Goal: Browse casually

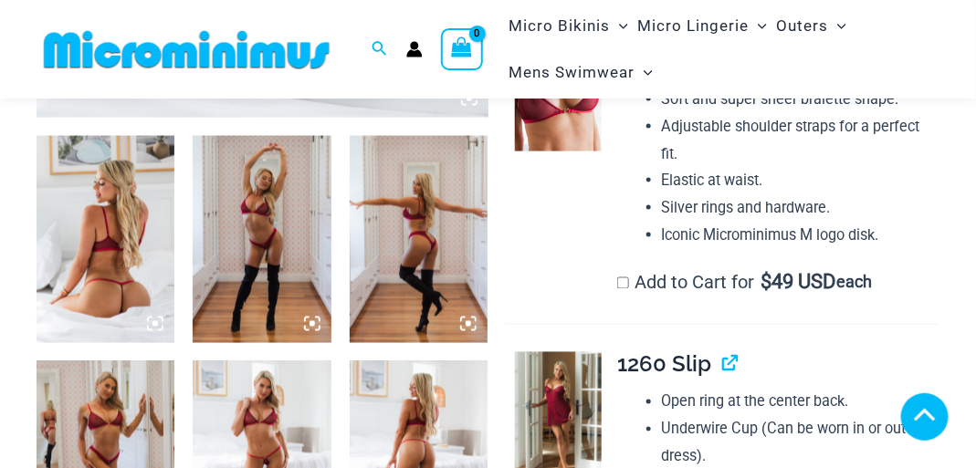
scroll to position [712, 0]
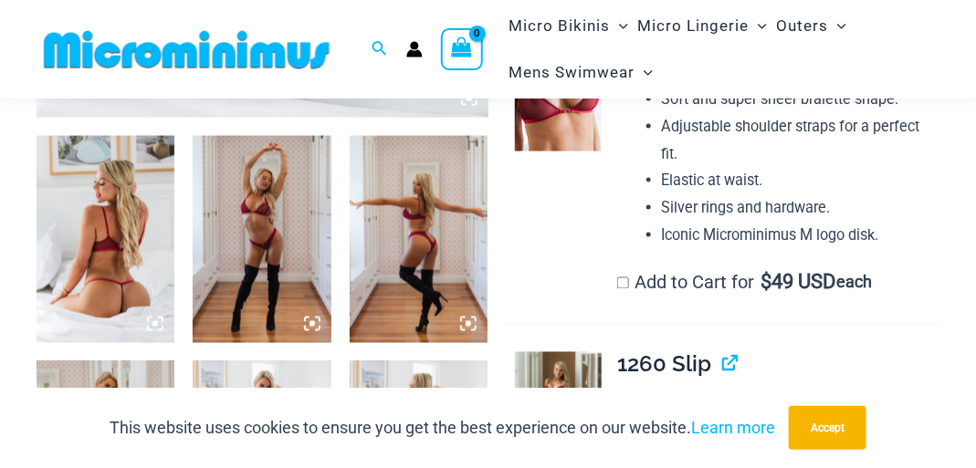
click at [153, 323] on icon at bounding box center [154, 323] width 5 height 5
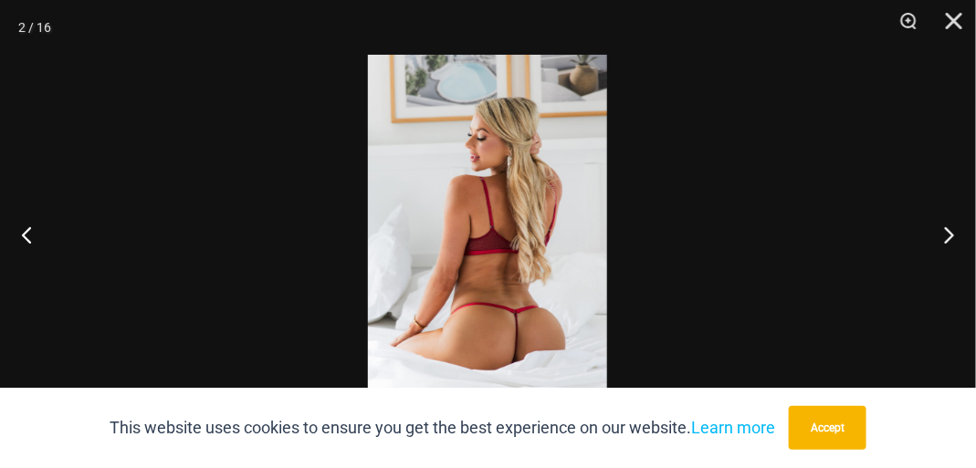
click at [543, 247] on img at bounding box center [487, 234] width 239 height 359
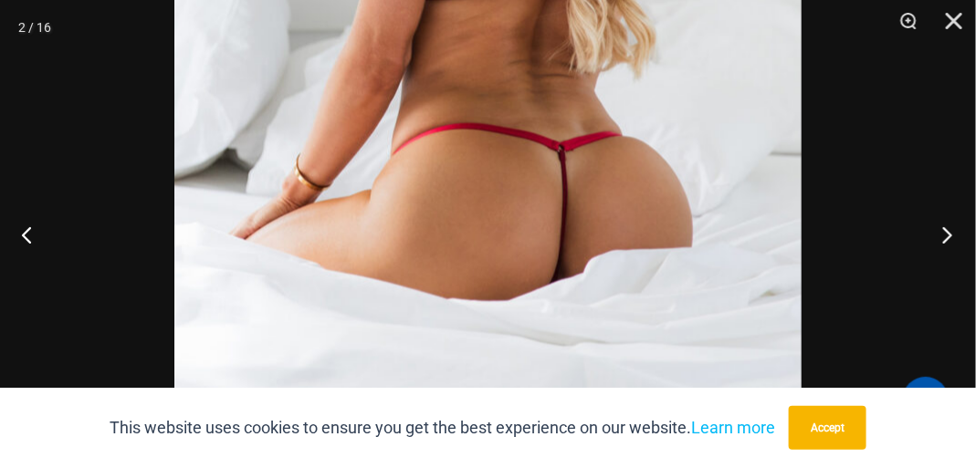
click at [946, 234] on button "Next" at bounding box center [942, 234] width 68 height 91
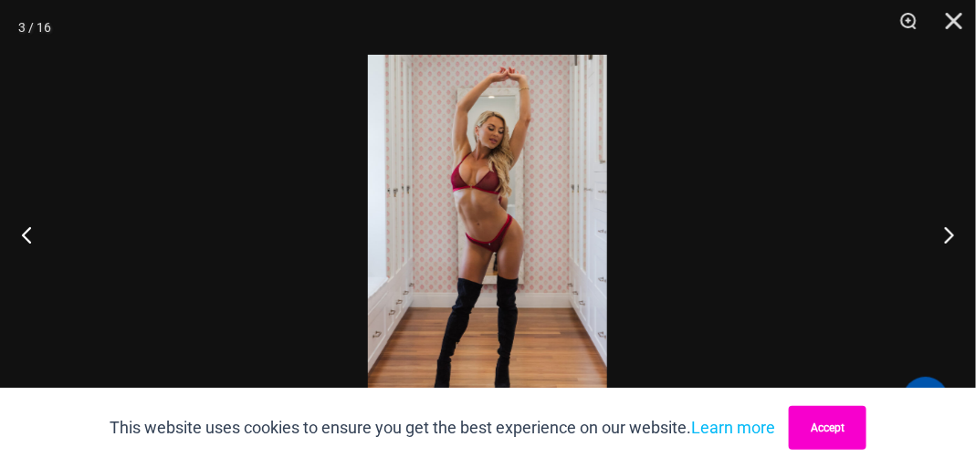
click at [828, 428] on button "Accept" at bounding box center [828, 428] width 78 height 44
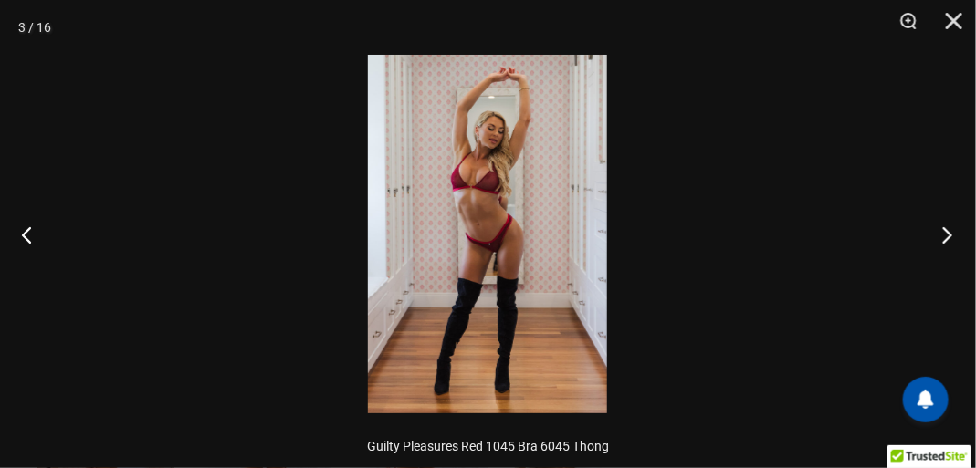
click at [942, 239] on button "Next" at bounding box center [942, 234] width 68 height 91
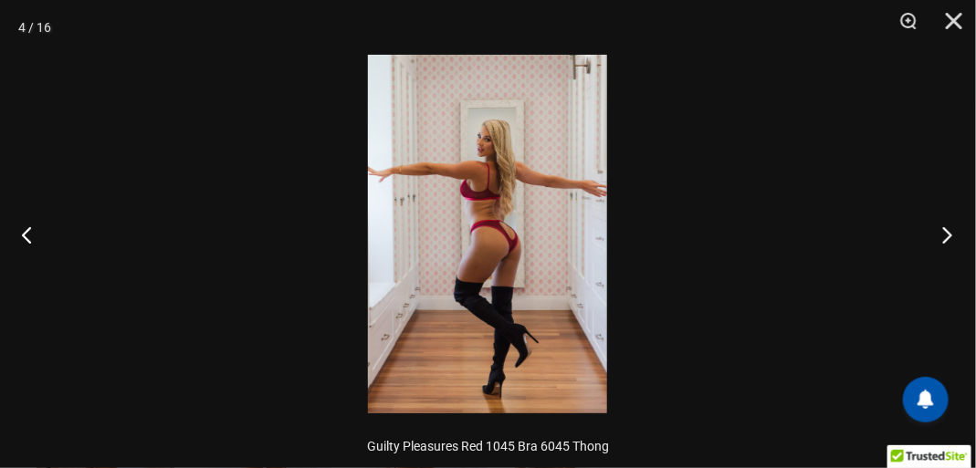
click at [940, 239] on button "Next" at bounding box center [942, 234] width 68 height 91
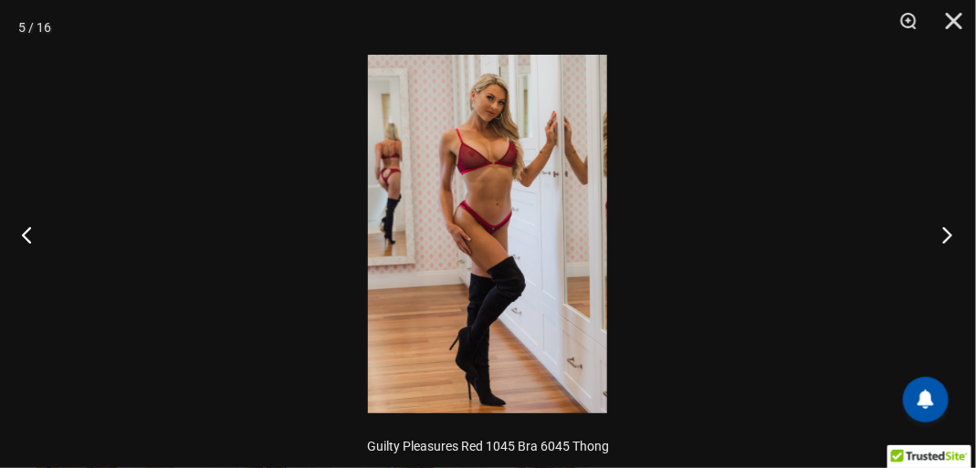
click at [951, 232] on button "Next" at bounding box center [942, 234] width 68 height 91
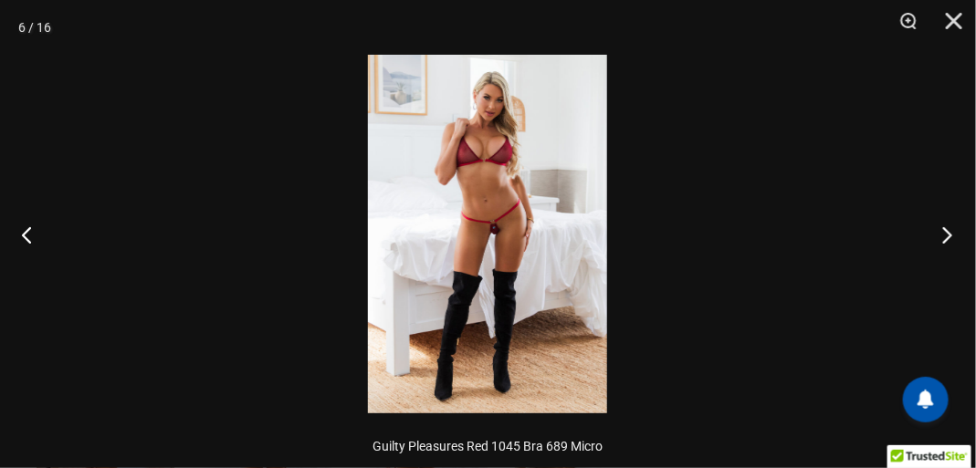
click at [946, 236] on button "Next" at bounding box center [942, 234] width 68 height 91
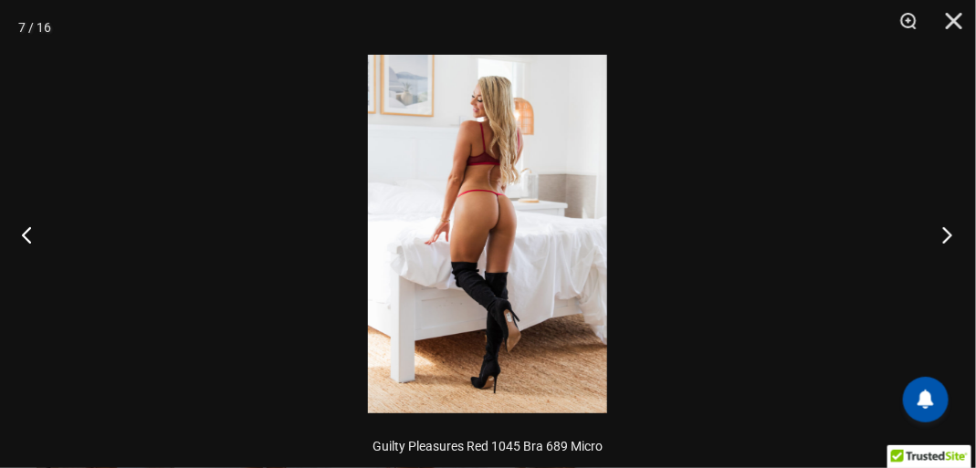
click at [949, 235] on button "Next" at bounding box center [942, 234] width 68 height 91
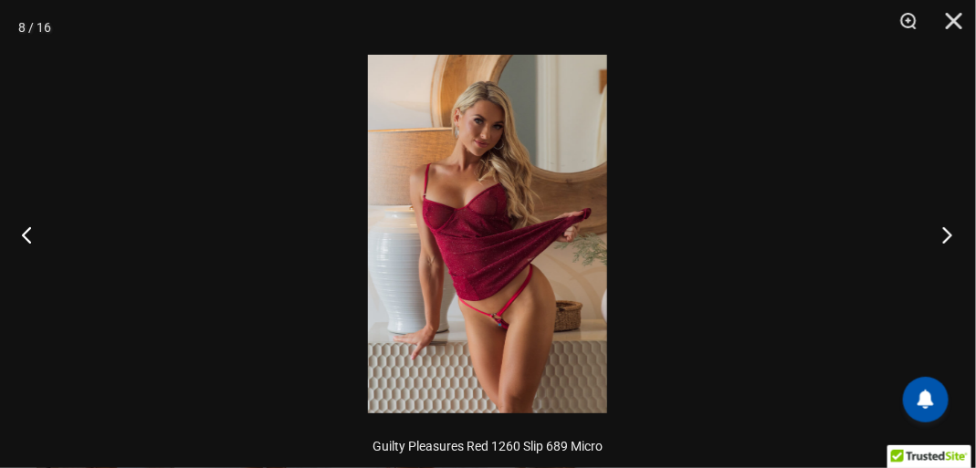
click at [951, 233] on button "Next" at bounding box center [942, 234] width 68 height 91
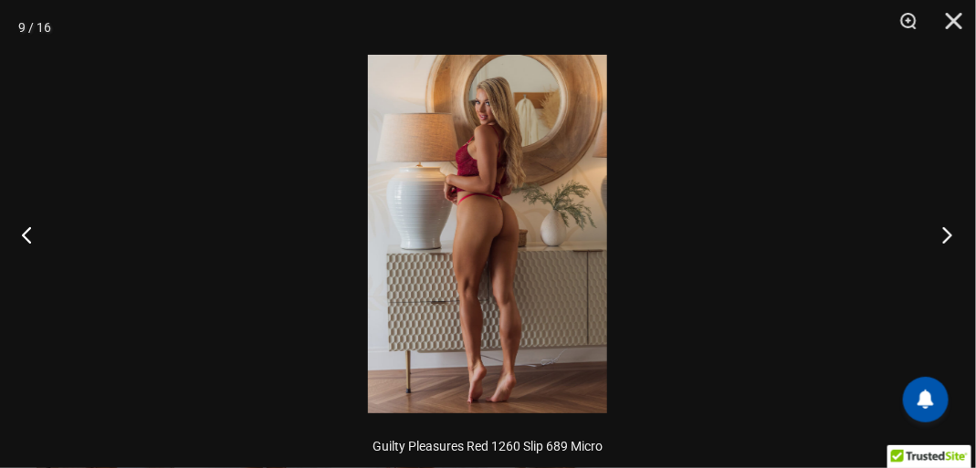
click at [951, 238] on button "Next" at bounding box center [942, 234] width 68 height 91
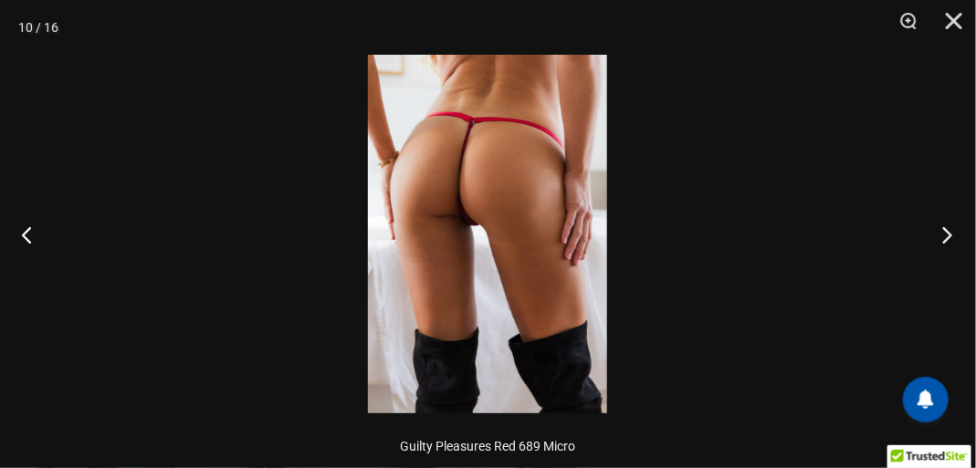
click at [946, 235] on button "Next" at bounding box center [942, 234] width 68 height 91
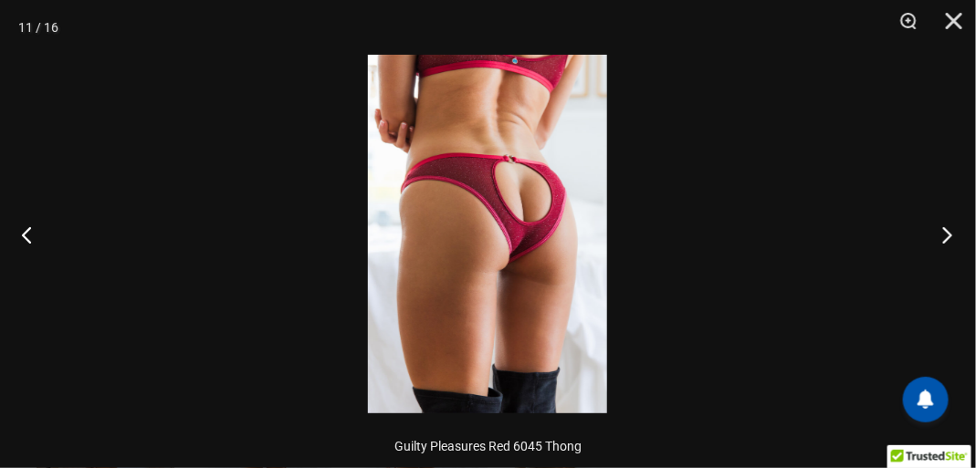
click at [948, 230] on button "Next" at bounding box center [942, 234] width 68 height 91
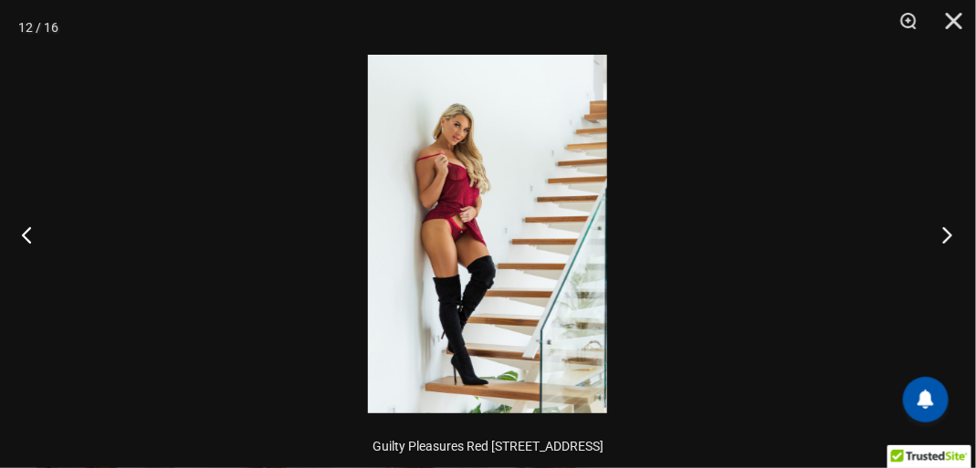
click at [954, 239] on button "Next" at bounding box center [942, 234] width 68 height 91
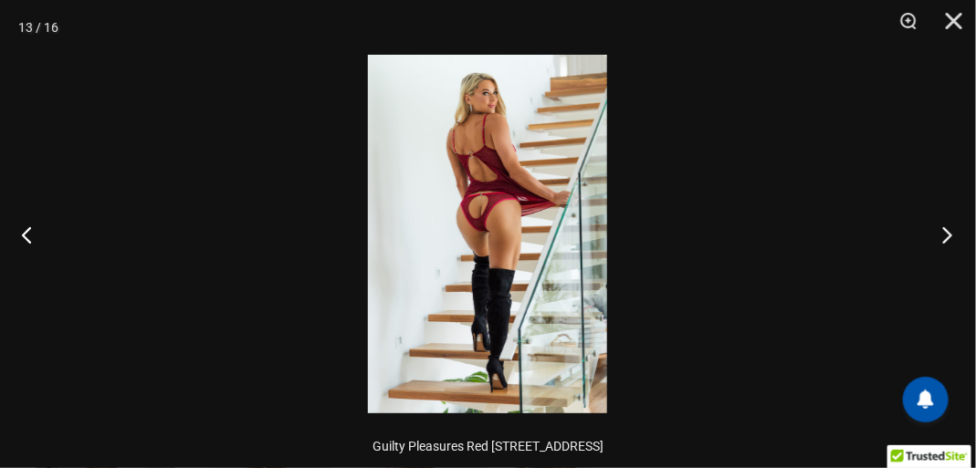
click at [961, 236] on button "Next" at bounding box center [942, 234] width 68 height 91
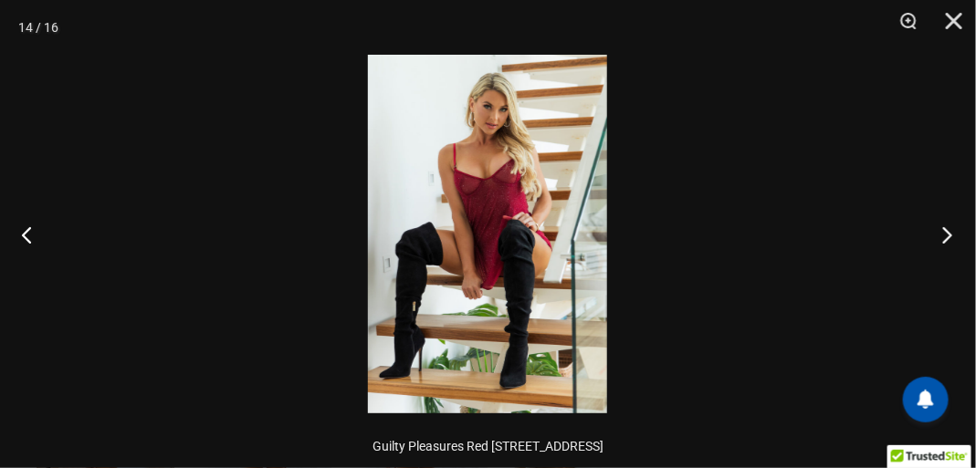
click at [944, 243] on button "Next" at bounding box center [942, 234] width 68 height 91
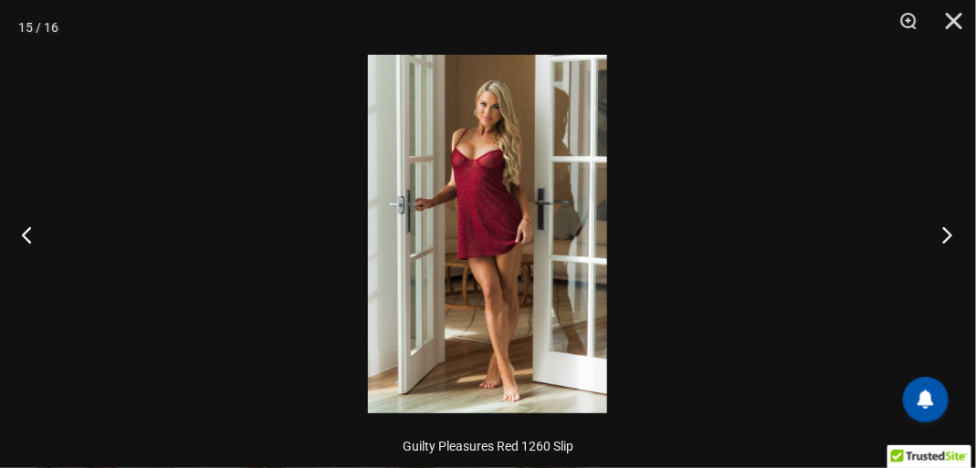
click at [944, 243] on button "Next" at bounding box center [942, 234] width 68 height 91
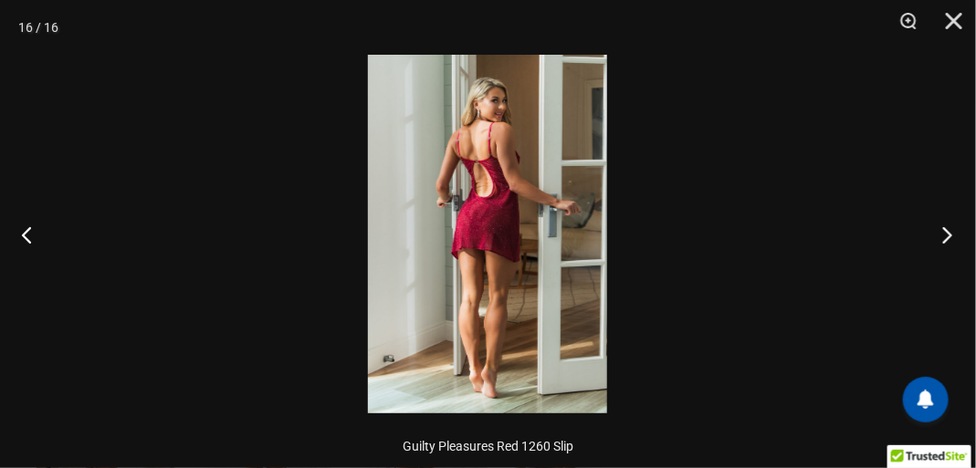
click at [944, 243] on button "Next" at bounding box center [942, 234] width 68 height 91
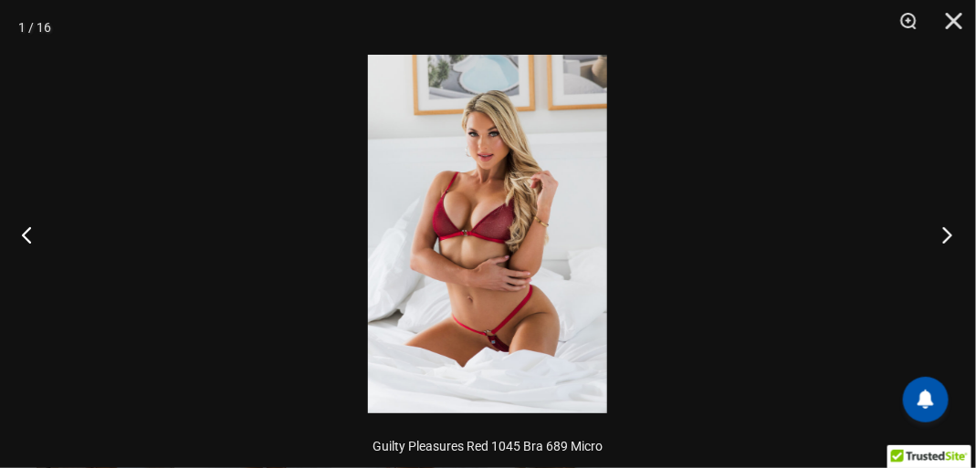
click at [949, 233] on button "Next" at bounding box center [942, 234] width 68 height 91
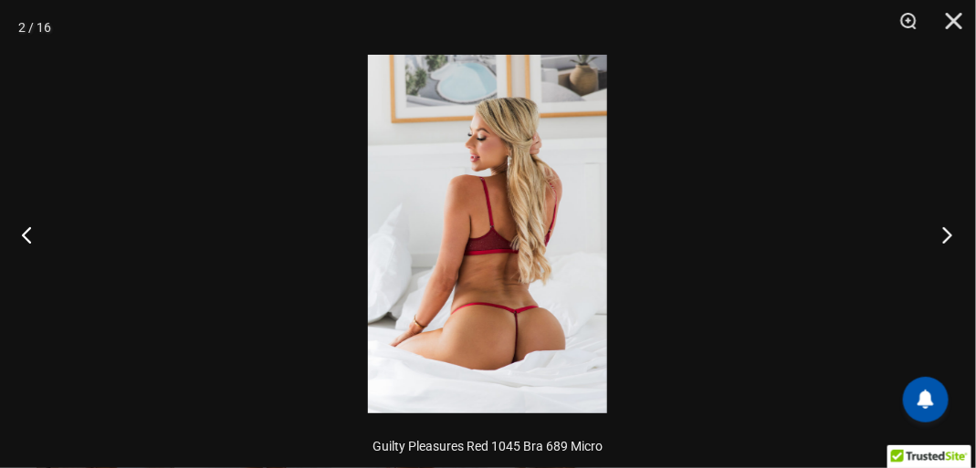
click at [949, 233] on button "Next" at bounding box center [942, 234] width 68 height 91
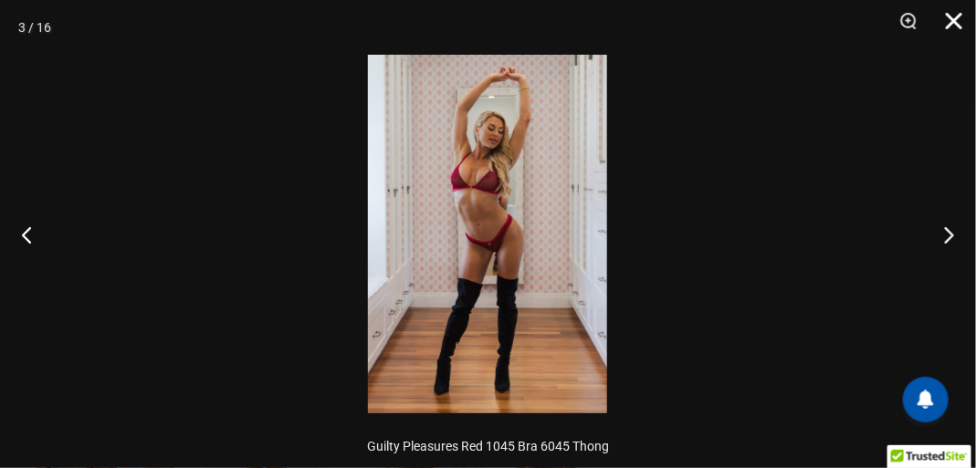
click at [954, 21] on button "Close" at bounding box center [948, 27] width 46 height 55
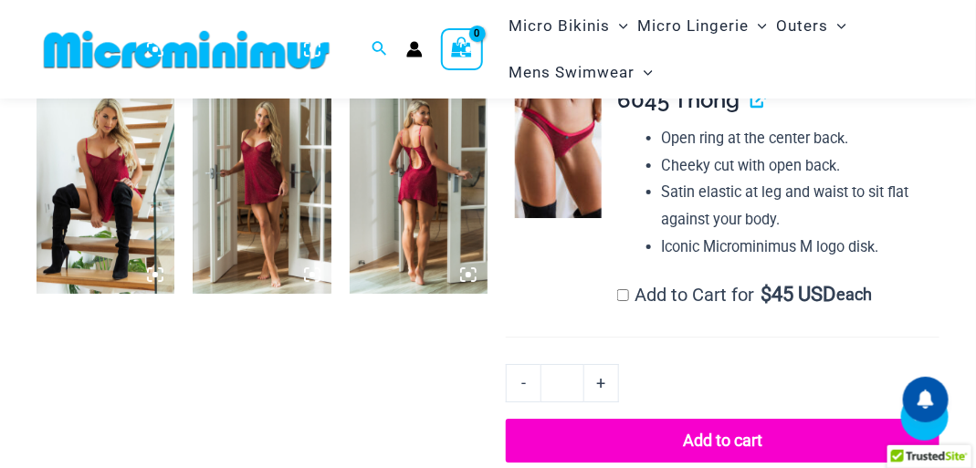
scroll to position [1717, 0]
